Goal: Transaction & Acquisition: Purchase product/service

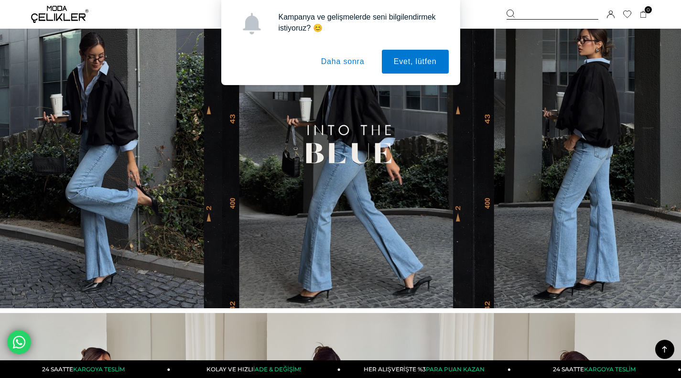
scroll to position [334, 0]
drag, startPoint x: 360, startPoint y: 63, endPoint x: 356, endPoint y: 66, distance: 5.4
click at [360, 63] on button "Daha sonra" at bounding box center [342, 62] width 67 height 24
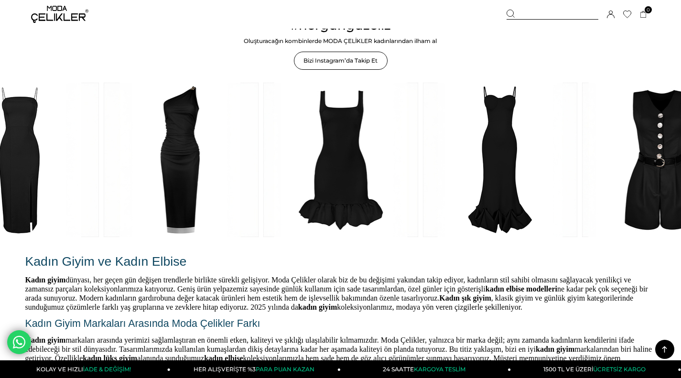
scroll to position [1338, 0]
click at [50, 12] on img at bounding box center [59, 14] width 57 height 17
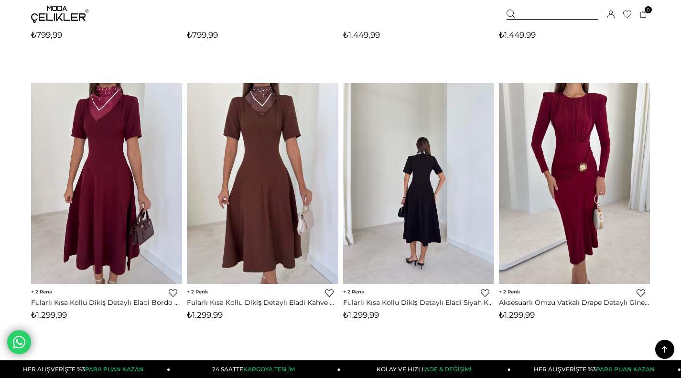
scroll to position [526, 0]
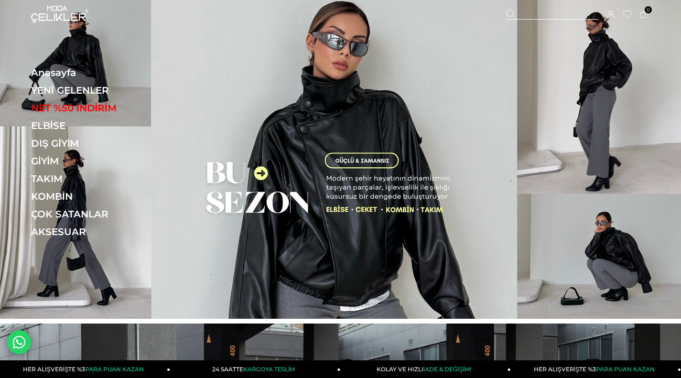
click at [290, 136] on img at bounding box center [340, 159] width 681 height 319
click at [251, 177] on img at bounding box center [340, 159] width 681 height 319
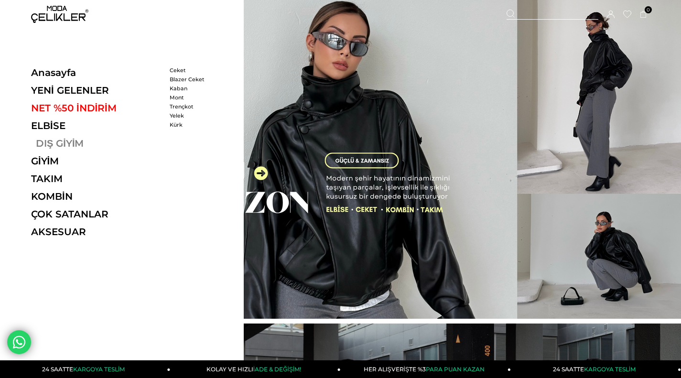
click at [59, 143] on link "DIŞ GİYİM" at bounding box center [96, 143] width 131 height 11
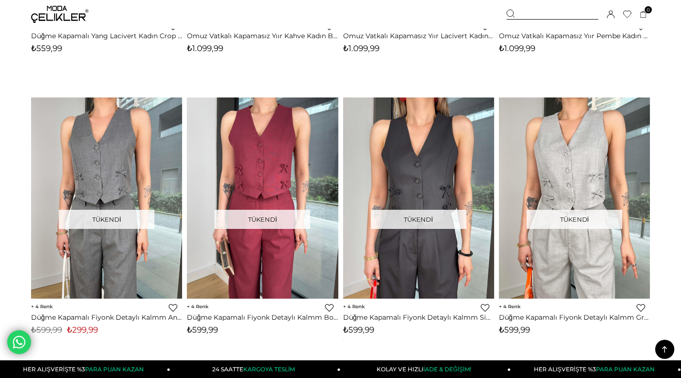
scroll to position [3726, 0]
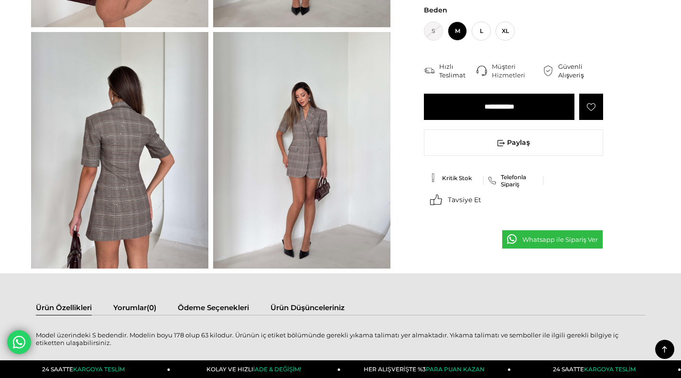
scroll to position [287, 0]
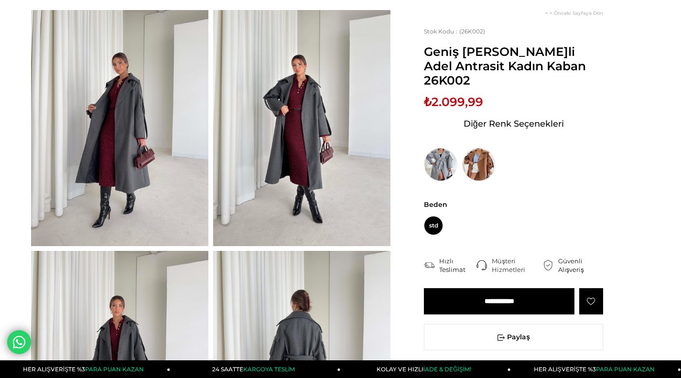
scroll to position [96, 0]
